Goal: Browse casually

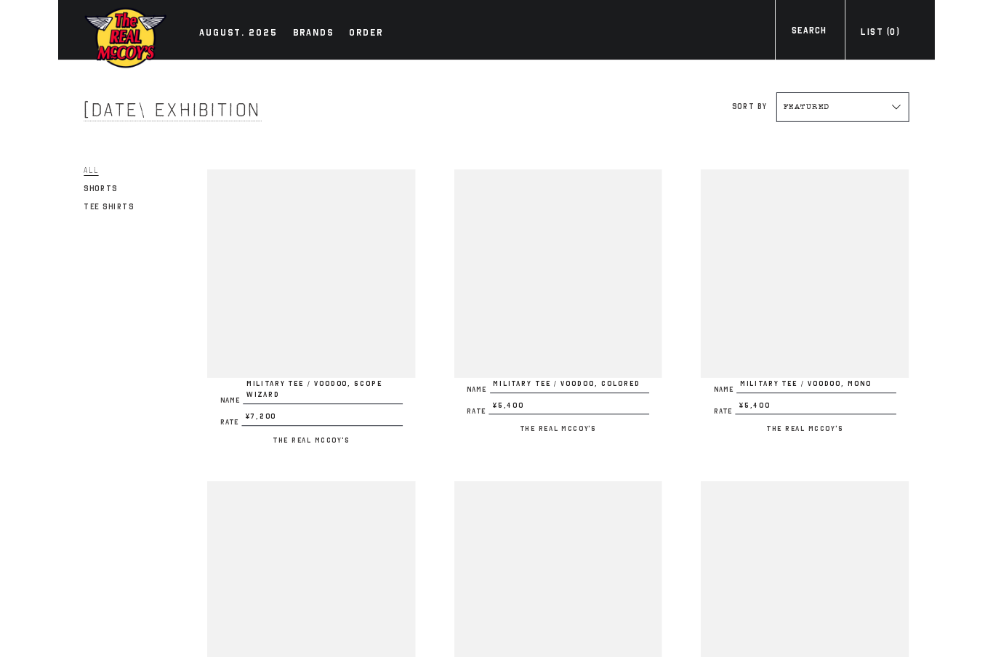
scroll to position [1867, 0]
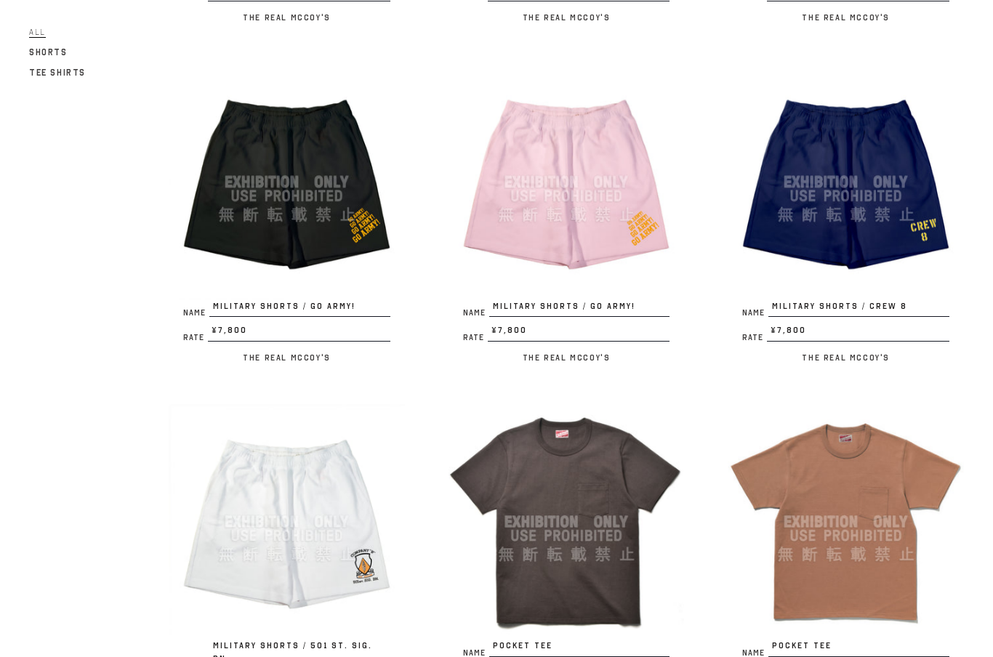
click at [340, 217] on div at bounding box center [287, 182] width 236 height 236
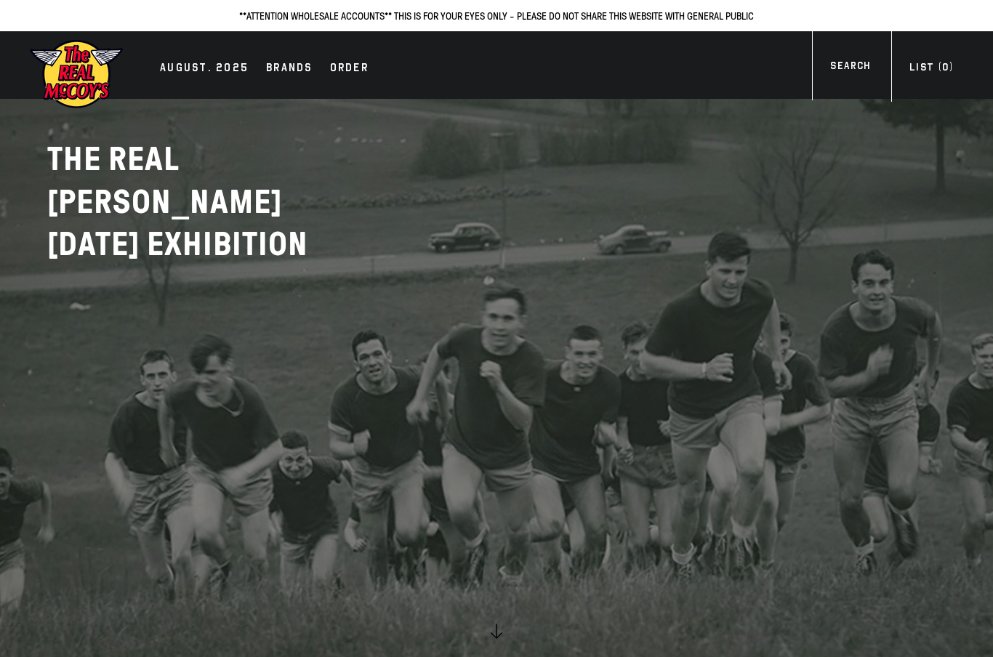
click at [290, 67] on div "Brands" at bounding box center [289, 69] width 47 height 20
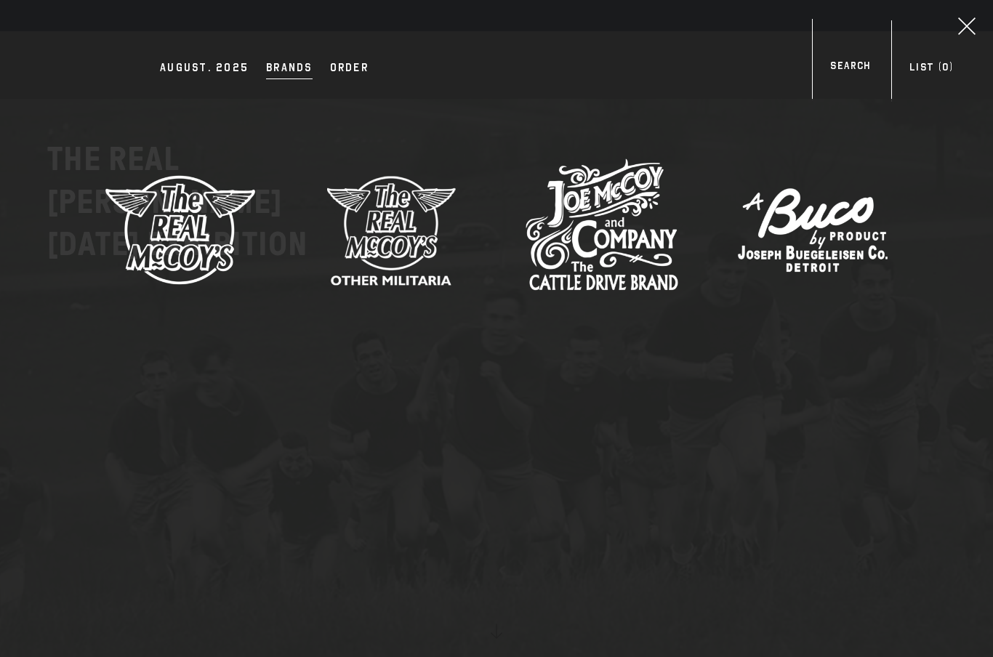
click at [353, 59] on div "Order" at bounding box center [349, 69] width 39 height 20
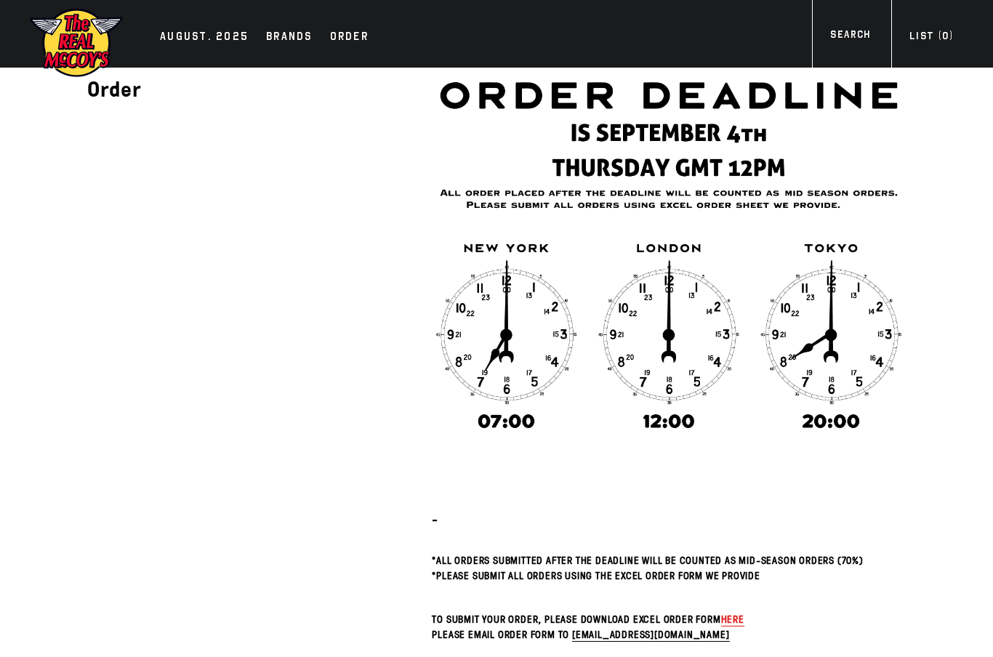
click at [215, 35] on div "AUGUST. 2025" at bounding box center [204, 38] width 89 height 20
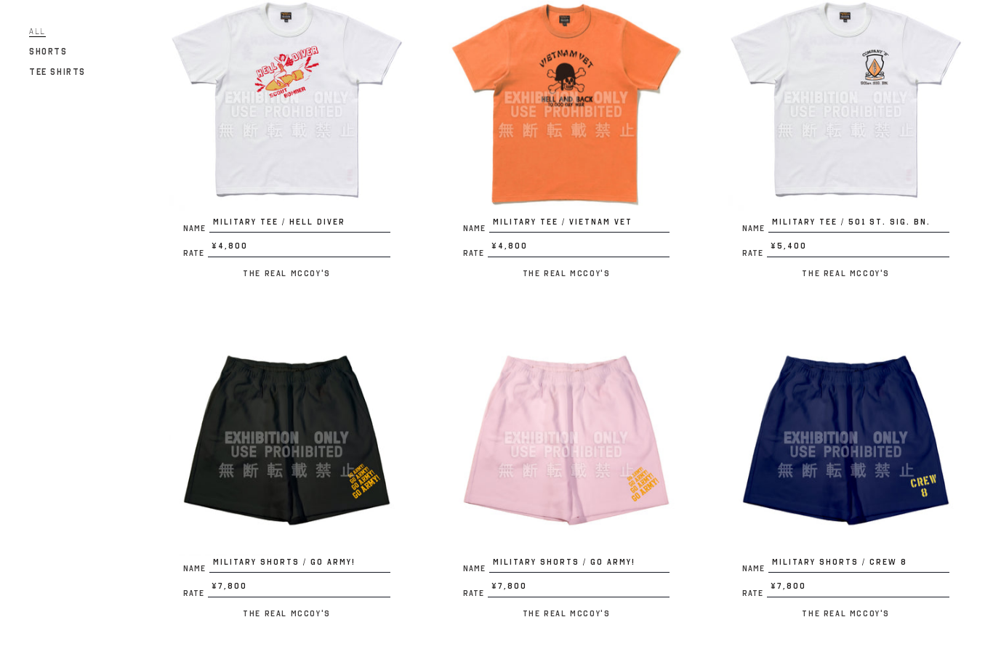
scroll to position [1554, 0]
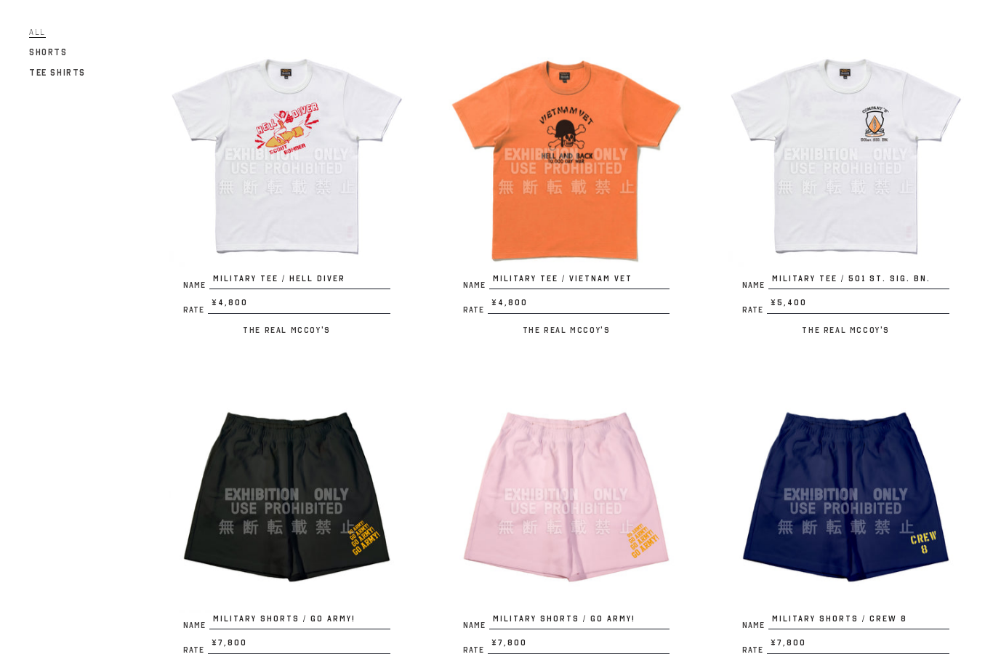
click at [836, 477] on div at bounding box center [846, 495] width 236 height 236
click at [572, 222] on div at bounding box center [567, 154] width 236 height 236
click at [593, 488] on div at bounding box center [567, 495] width 236 height 236
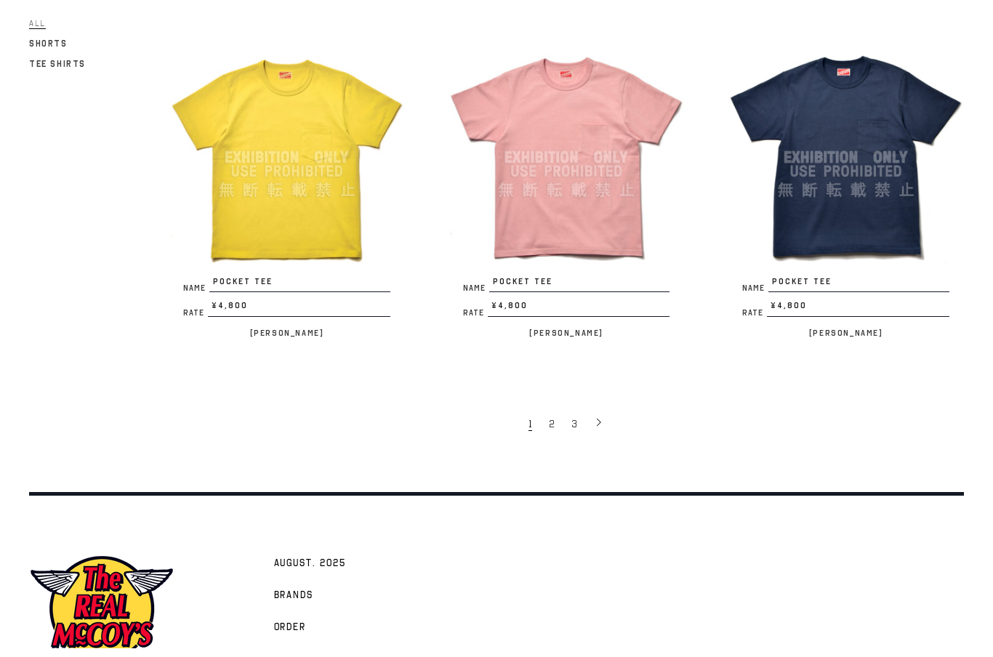
scroll to position [2634, 0]
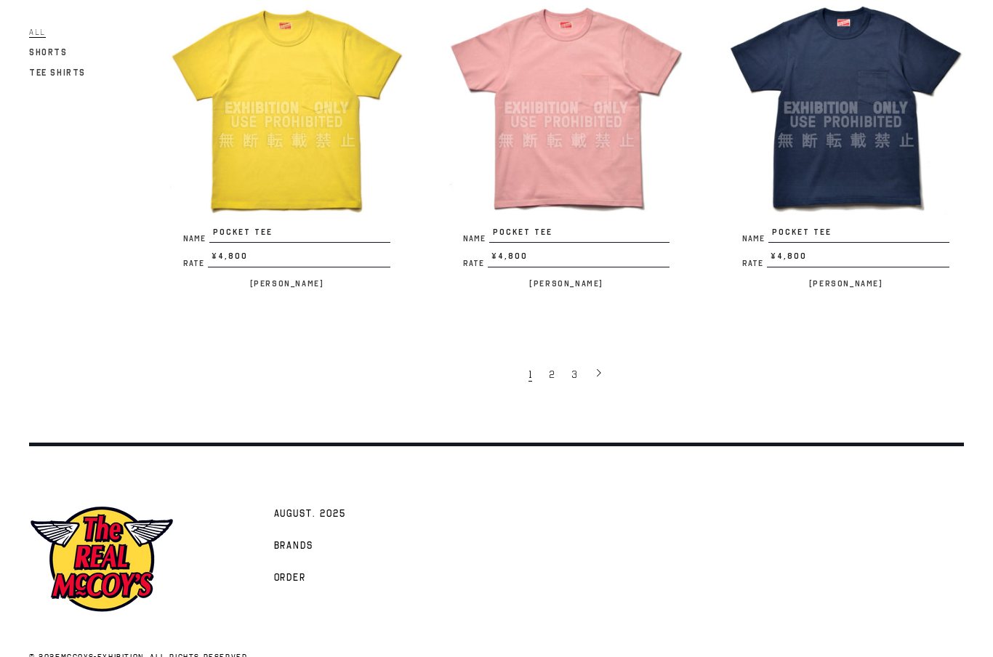
click at [594, 368] on icon at bounding box center [599, 373] width 10 height 10
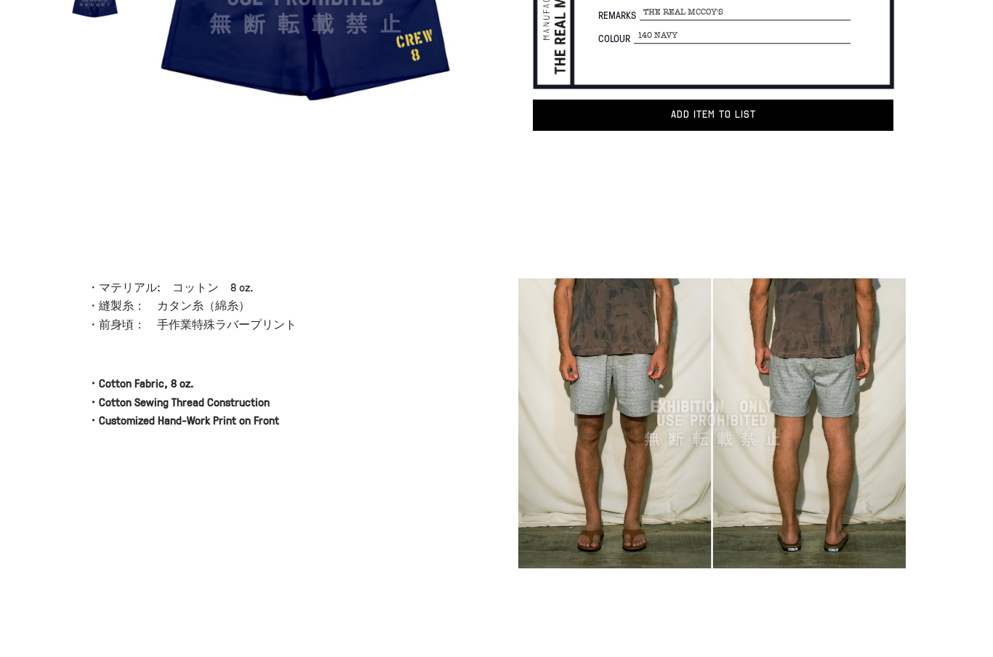
scroll to position [263, 0]
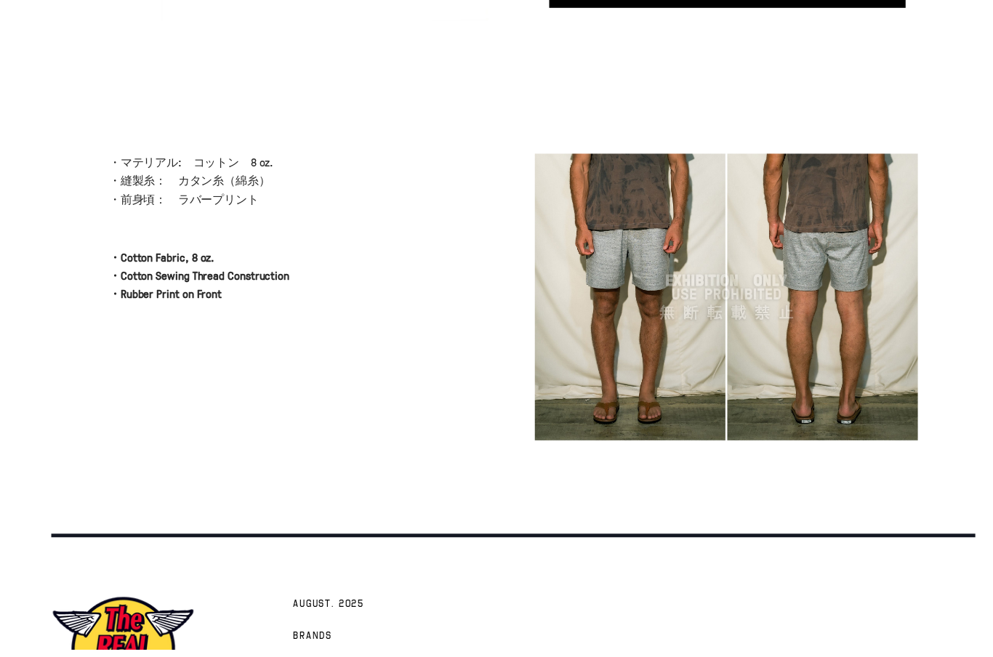
scroll to position [384, 0]
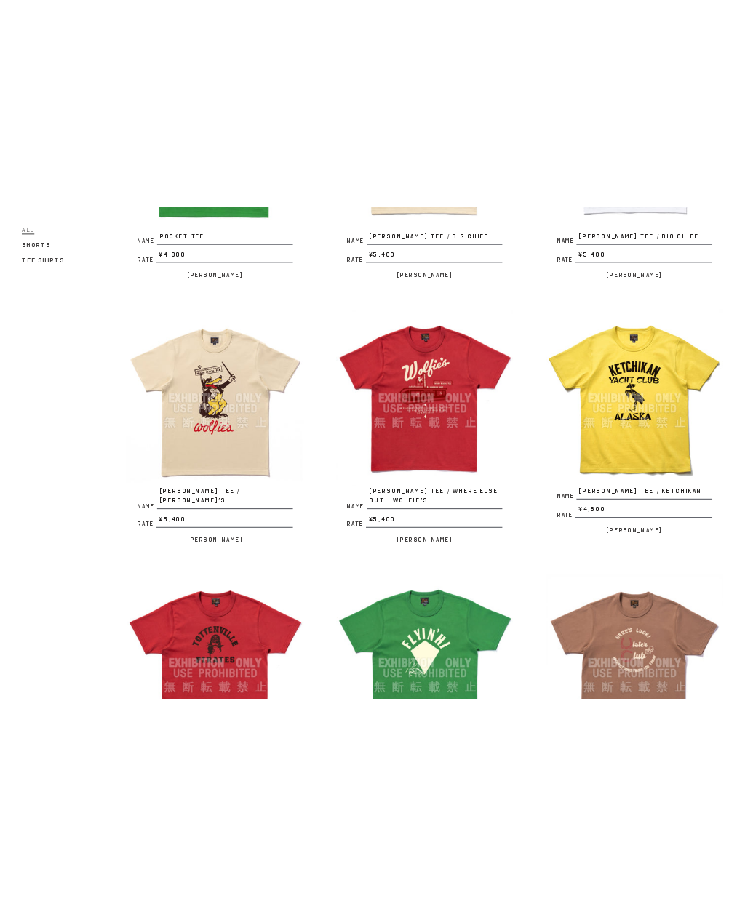
scroll to position [397, 0]
